Goal: Find specific page/section: Find specific page/section

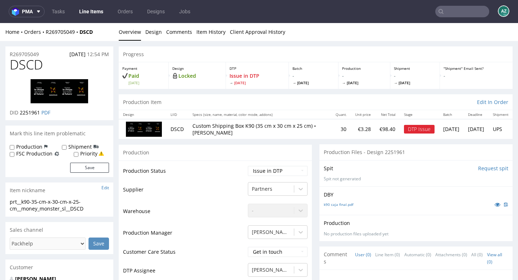
click at [464, 6] on input "text" at bounding box center [462, 12] width 54 height 12
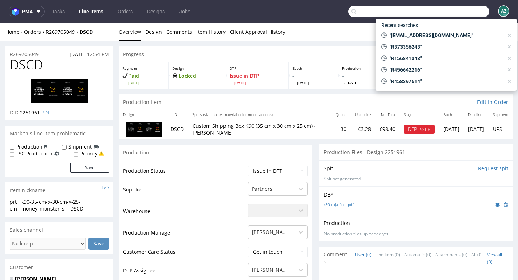
paste input "CSJX"
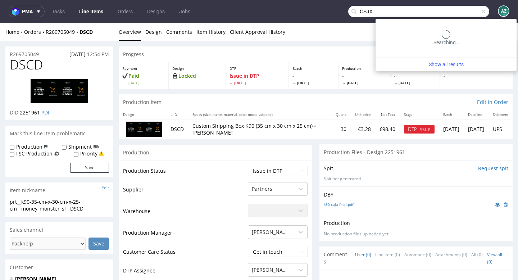
type input "CSJX"
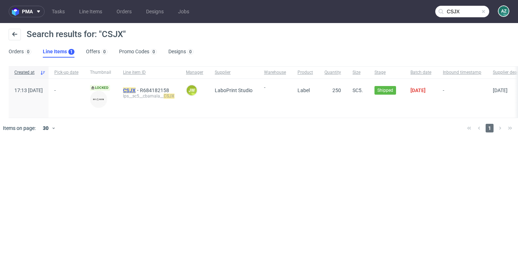
click at [136, 90] on mark "CSJX" at bounding box center [129, 90] width 13 height 6
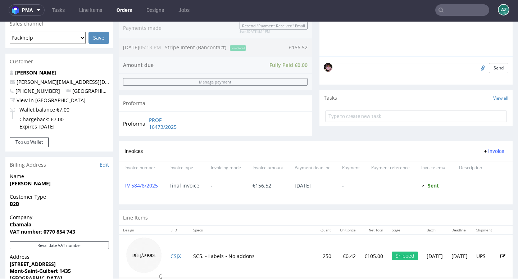
scroll to position [178, 0]
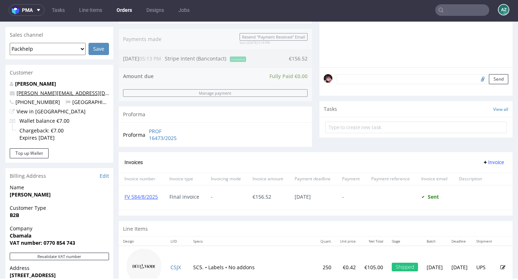
click at [64, 92] on link "cynthia-bamala@hotmail.com" at bounding box center [79, 93] width 124 height 7
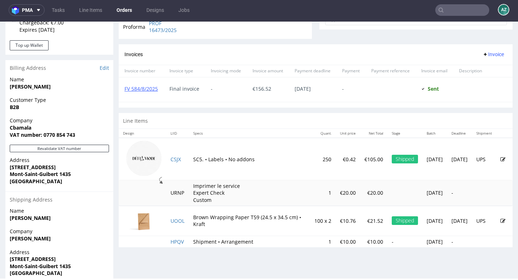
scroll to position [0, 0]
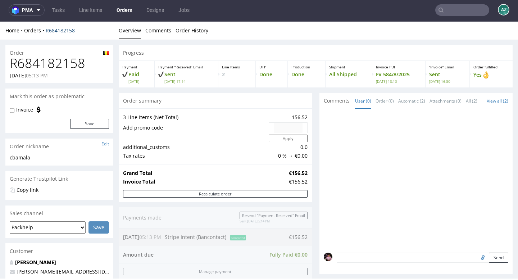
click at [66, 31] on link "R684182158" at bounding box center [60, 30] width 29 height 7
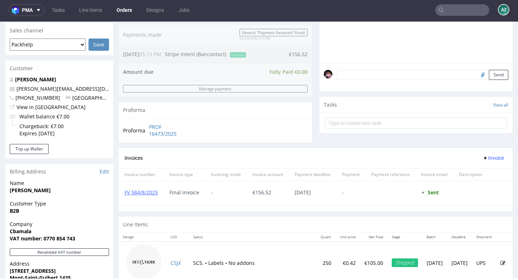
scroll to position [185, 0]
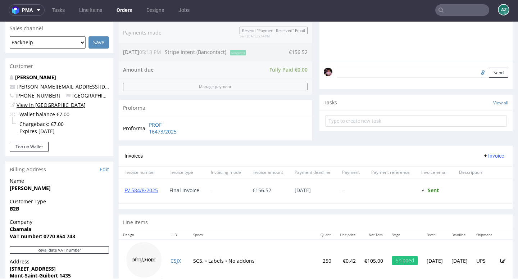
click at [48, 107] on link "View in Hubspot" at bounding box center [51, 104] width 69 height 7
click at [458, 10] on input "text" at bounding box center [462, 10] width 54 height 12
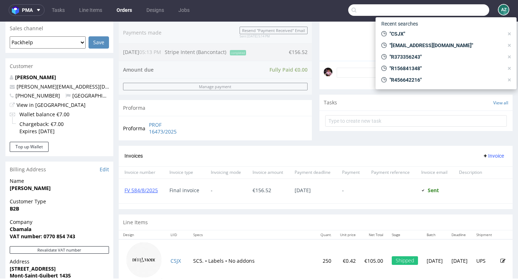
paste input "R684182158"
type input "R684182158"
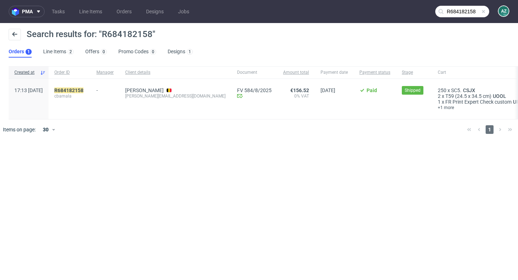
click at [484, 12] on span at bounding box center [483, 12] width 6 height 6
click at [472, 12] on input "text" at bounding box center [462, 12] width 54 height 12
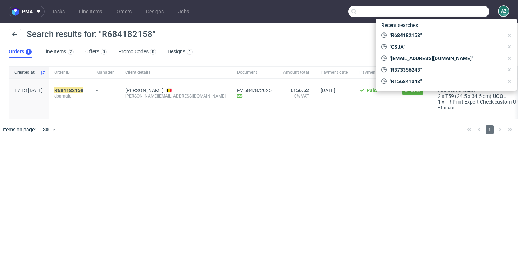
paste input "RUWM"
type input "RUWM"
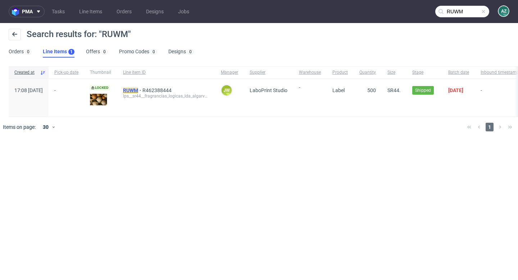
click at [138, 89] on mark "RUWM" at bounding box center [130, 90] width 15 height 6
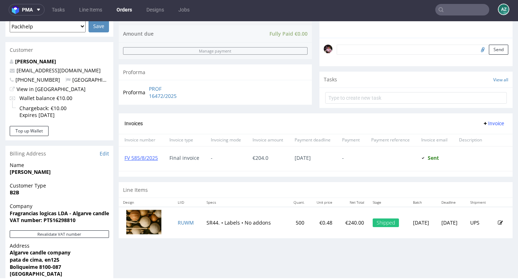
scroll to position [204, 0]
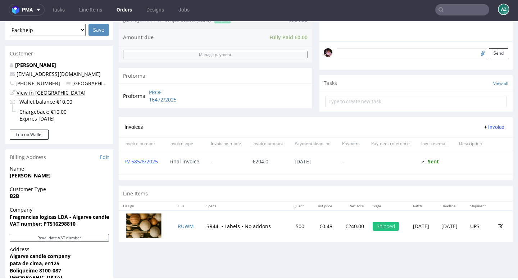
click at [39, 93] on link "View in Hubspot" at bounding box center [51, 92] width 69 height 7
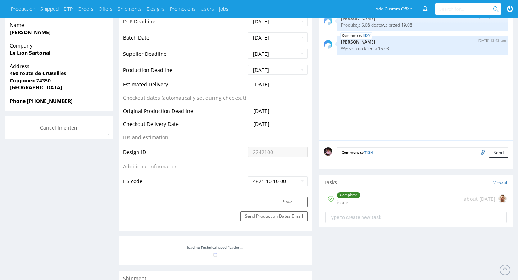
scroll to position [422, 0]
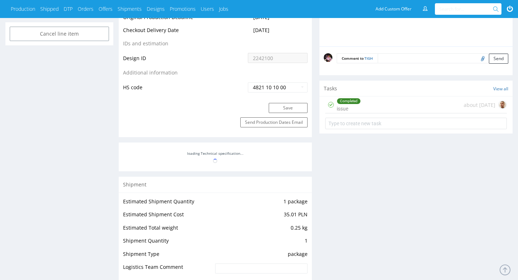
click at [410, 106] on div "Completed issue about [DATE]" at bounding box center [416, 104] width 182 height 17
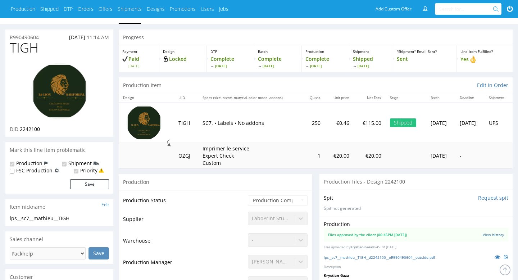
scroll to position [0, 0]
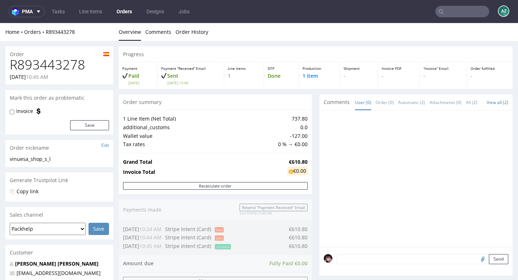
scroll to position [223, 0]
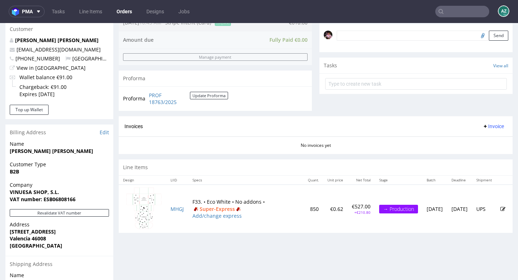
click at [454, 15] on input "text" at bounding box center [462, 12] width 54 height 12
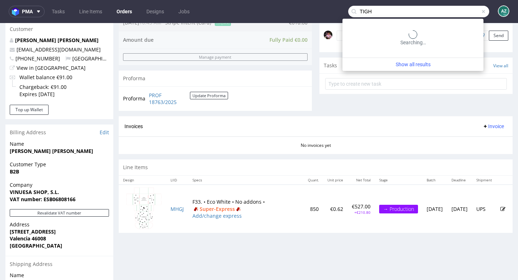
type input "TIGH"
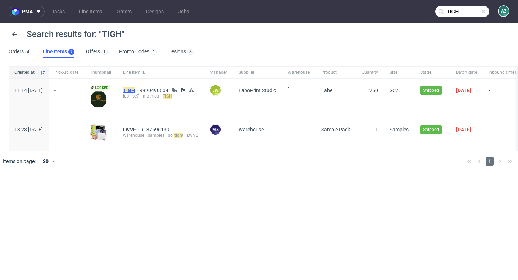
click at [135, 90] on mark "TIGH" at bounding box center [129, 90] width 12 height 6
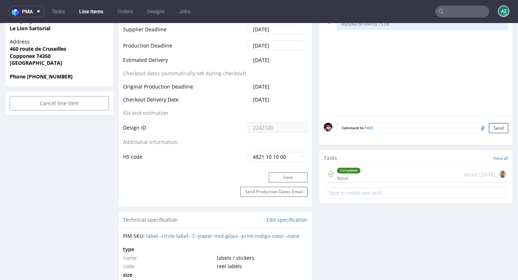
scroll to position [360, 0]
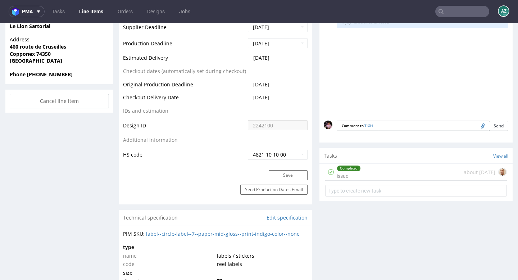
click at [402, 167] on div "Completed issue about [DATE]" at bounding box center [416, 172] width 182 height 17
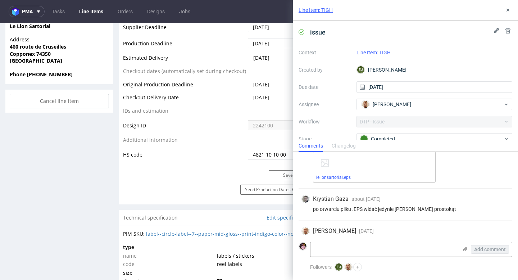
scroll to position [107, 0]
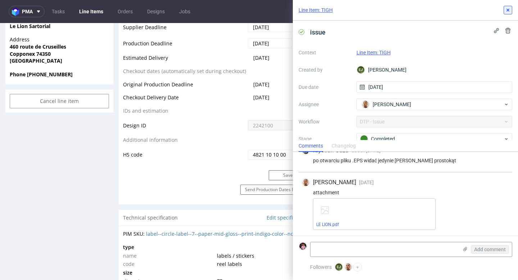
click at [506, 10] on icon at bounding box center [508, 10] width 6 height 6
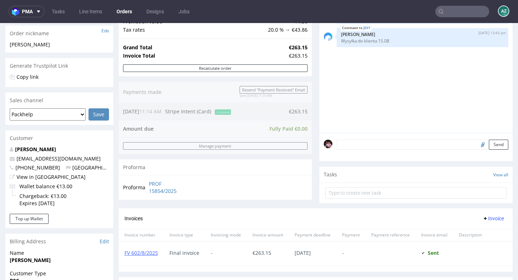
scroll to position [127, 0]
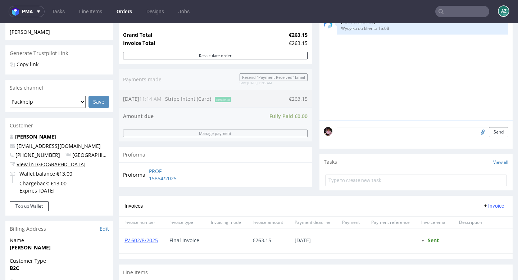
click at [48, 165] on link "View in Hubspot" at bounding box center [51, 164] width 69 height 7
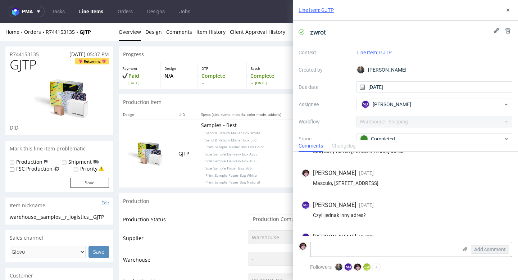
scroll to position [6, 0]
